Goal: Transaction & Acquisition: Purchase product/service

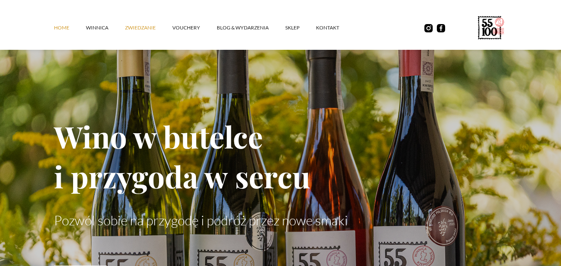
click at [155, 24] on link "ZWIEDZANIE" at bounding box center [148, 27] width 47 height 25
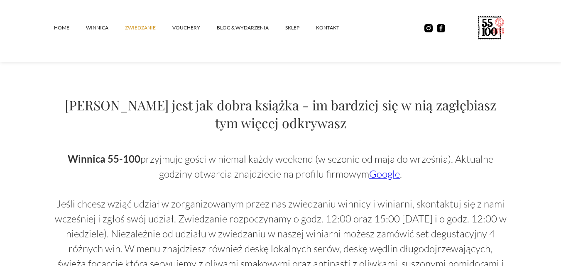
scroll to position [465, 0]
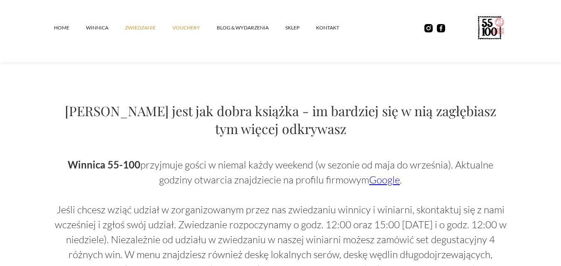
click at [190, 24] on link "vouchery" at bounding box center [194, 27] width 44 height 25
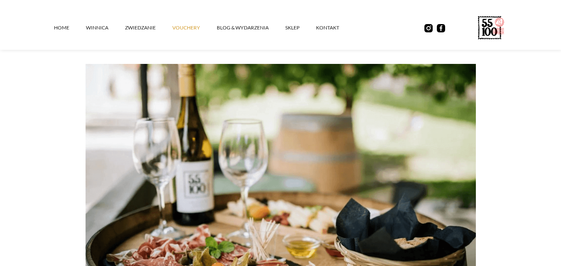
scroll to position [149, 0]
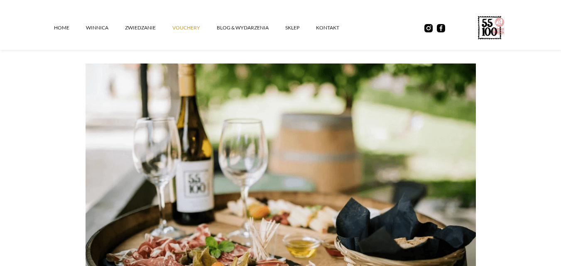
click at [499, 232] on div "Vouchery Podaruj sobie lub bliskim wyjątkowe chwile w sercu natury, pośród wino…" at bounding box center [280, 121] width 453 height 405
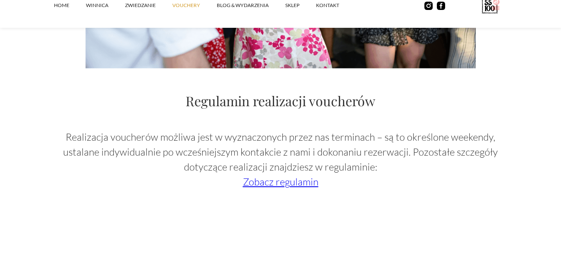
scroll to position [1285, 0]
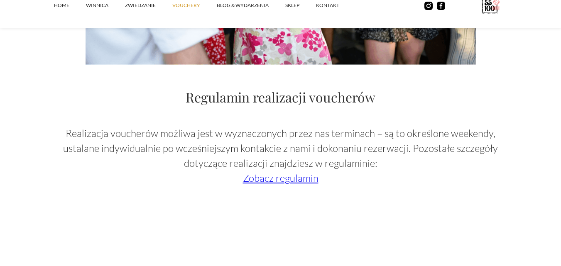
click at [311, 177] on link "Zobacz regulamin" at bounding box center [281, 178] width 76 height 12
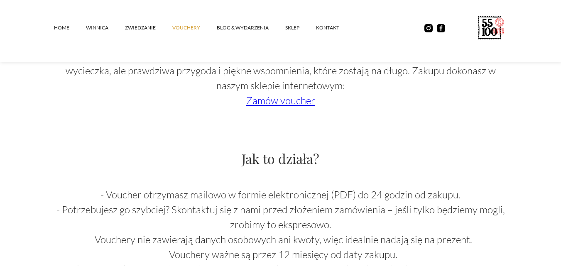
scroll to position [720, 0]
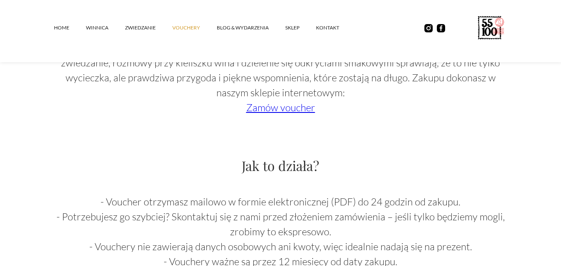
click at [288, 109] on link "Zamów voucher" at bounding box center [280, 107] width 69 height 12
click at [286, 27] on link "SKLEP" at bounding box center [300, 27] width 31 height 25
